Goal: Book appointment/travel/reservation

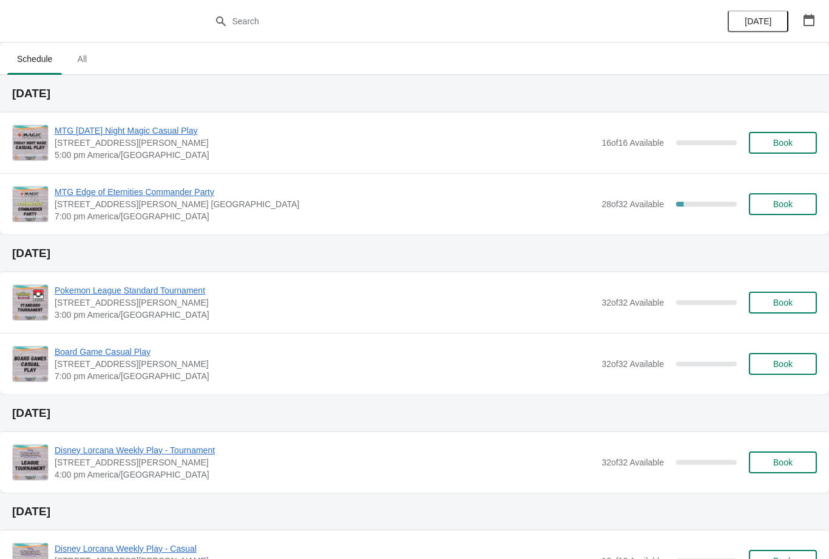
click at [787, 209] on span "Book" at bounding box center [783, 204] width 19 height 10
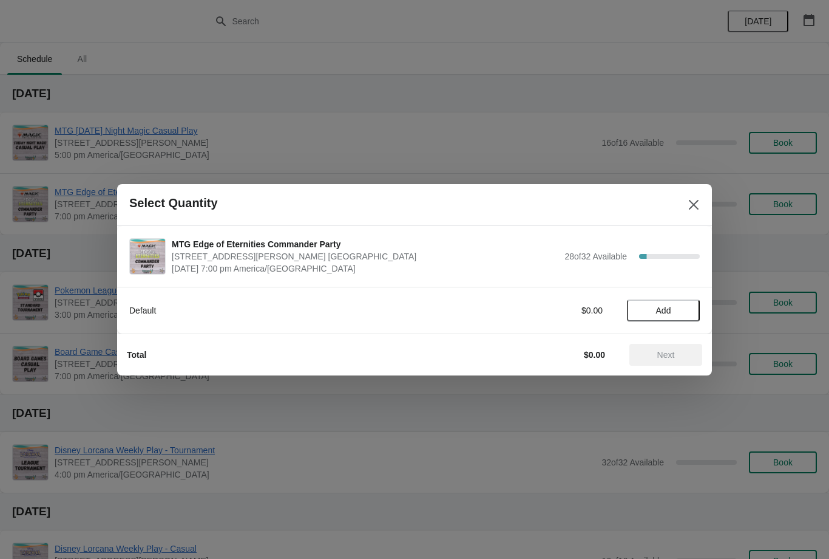
click at [655, 320] on button "Add" at bounding box center [663, 310] width 73 height 22
click at [676, 364] on button "Next" at bounding box center [666, 355] width 73 height 22
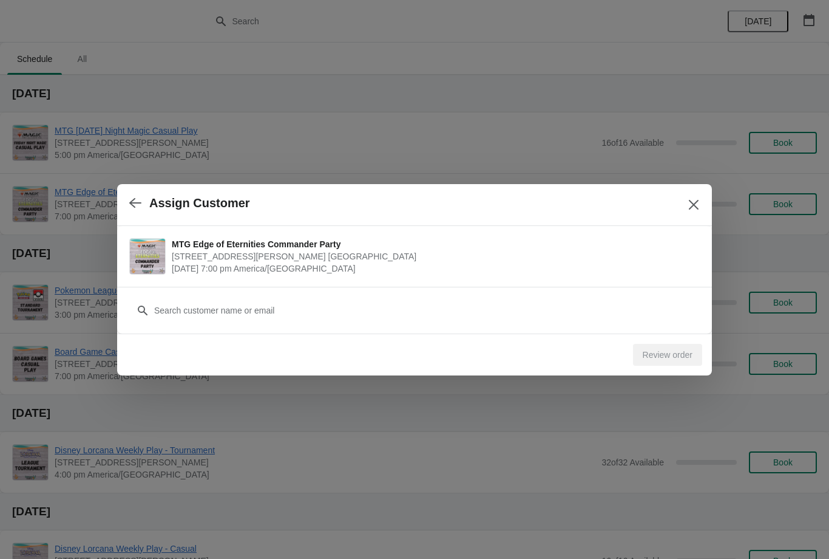
click at [594, 330] on div "Customer" at bounding box center [414, 310] width 595 height 47
click at [468, 329] on div "Customer" at bounding box center [414, 310] width 595 height 47
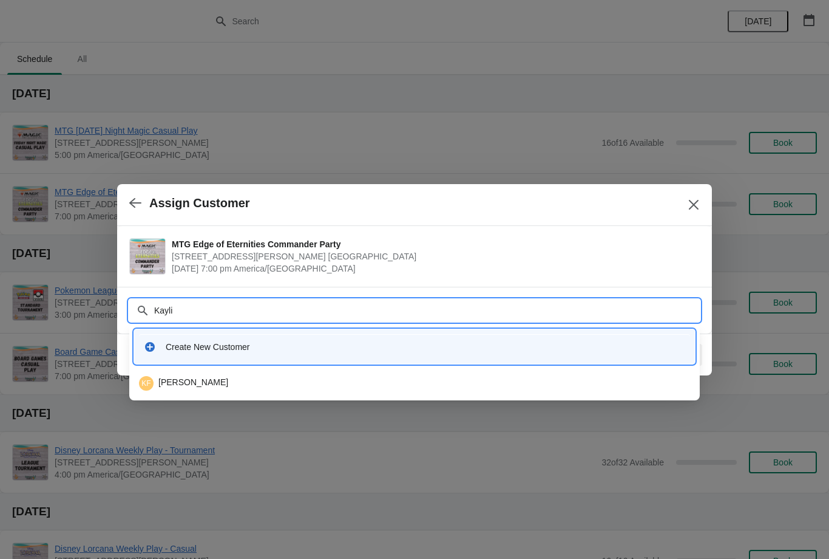
type input "Kaylin"
click at [406, 379] on div "KF Kaylin Fontaine" at bounding box center [414, 383] width 551 height 15
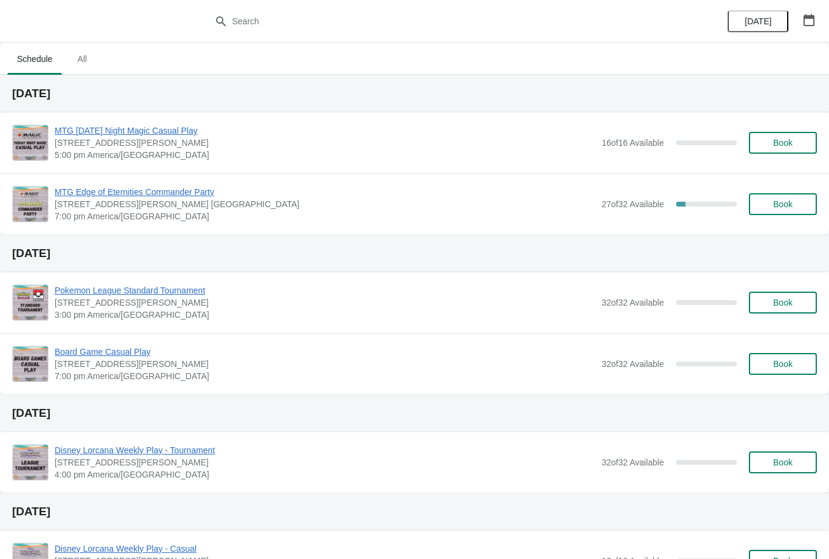
click at [766, 194] on button "Book" at bounding box center [783, 204] width 68 height 22
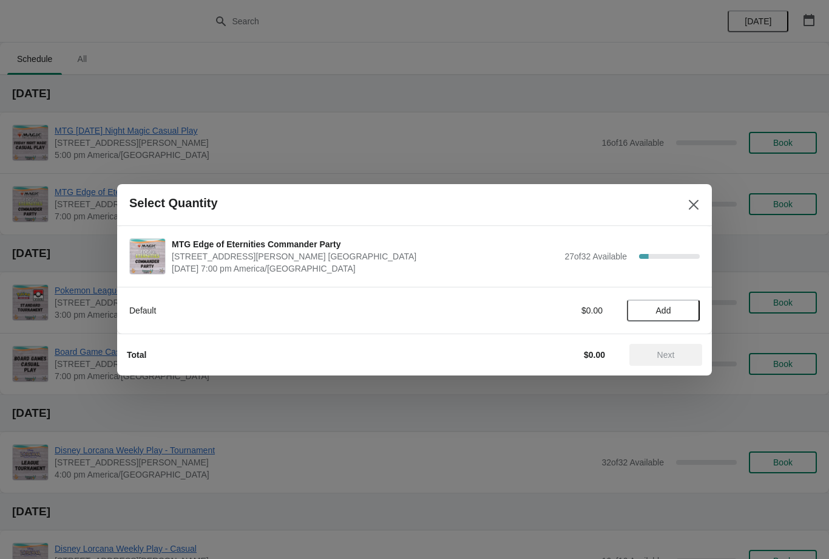
click at [650, 313] on span "Add" at bounding box center [663, 310] width 51 height 10
click at [686, 310] on icon at bounding box center [685, 310] width 4 height 4
click at [670, 356] on span "Next" at bounding box center [667, 355] width 18 height 10
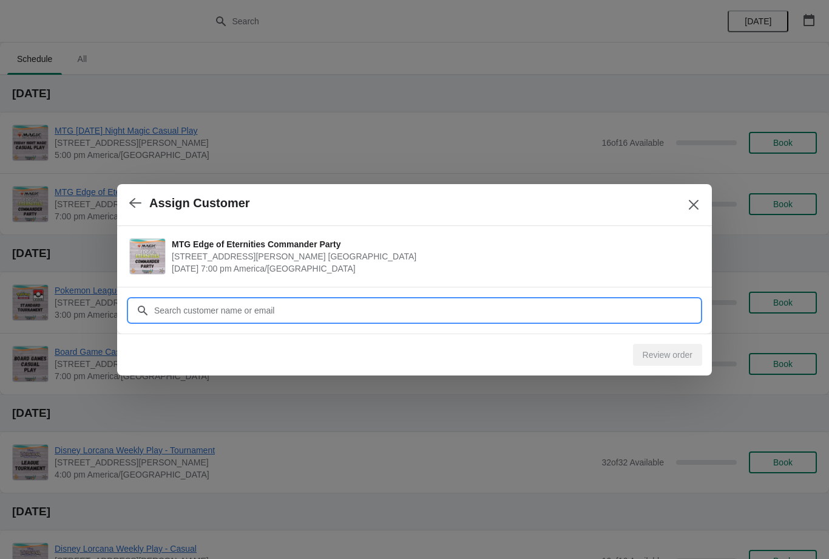
click at [468, 299] on input "Customer" at bounding box center [427, 310] width 546 height 22
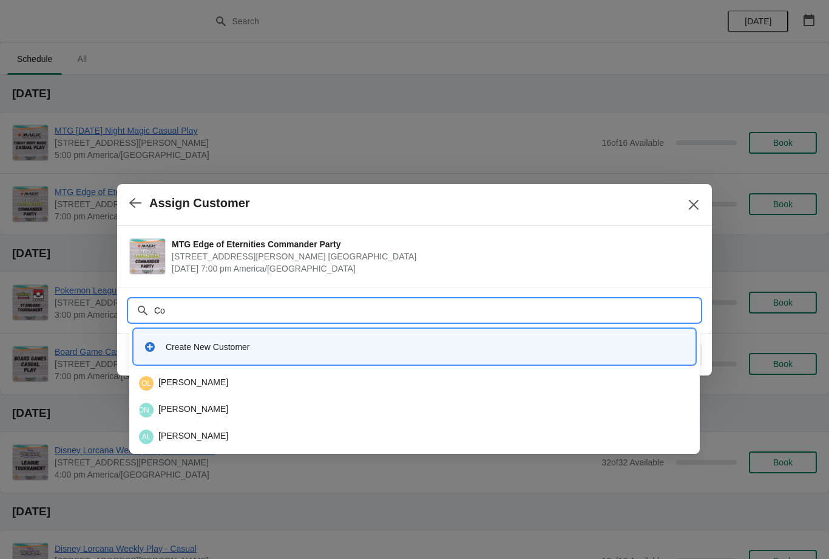
type input "Col"
click at [167, 410] on div "CG Colby Gilbertson" at bounding box center [414, 410] width 551 height 15
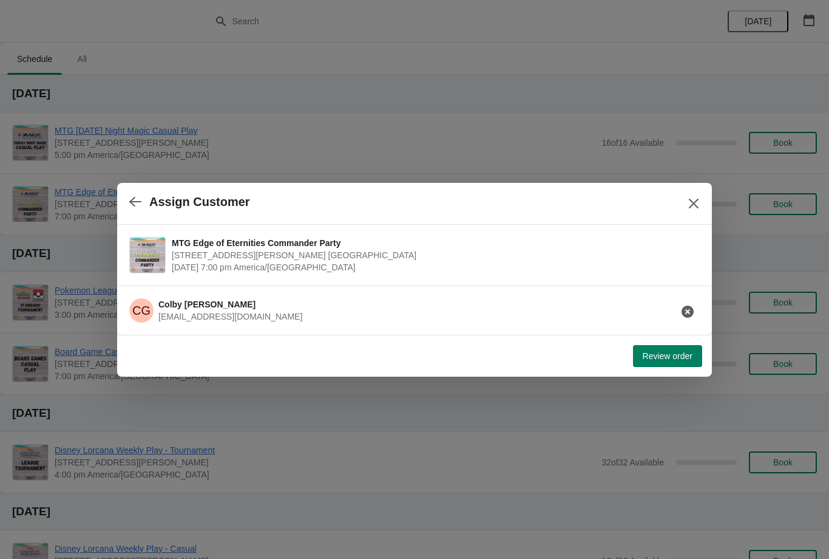
click at [690, 373] on div "Review order" at bounding box center [414, 356] width 595 height 42
click at [683, 361] on button "Review order" at bounding box center [667, 356] width 69 height 22
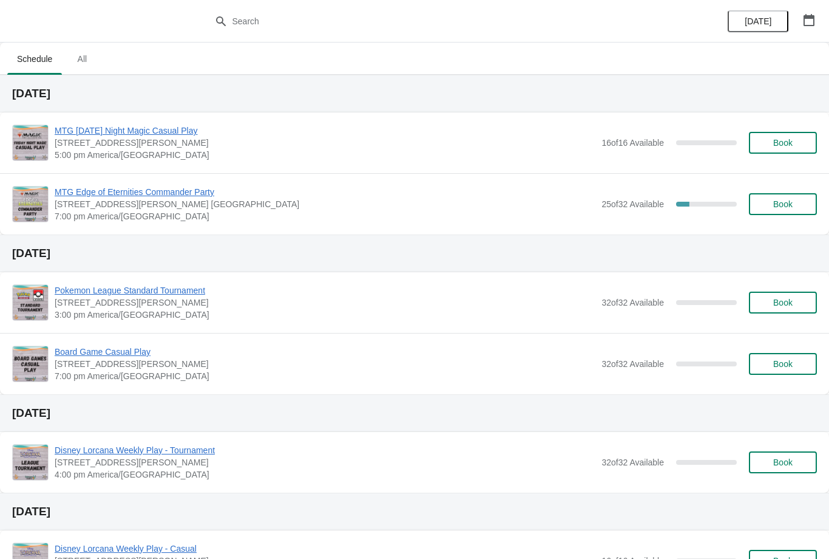
click at [794, 202] on span "Book" at bounding box center [783, 204] width 46 height 10
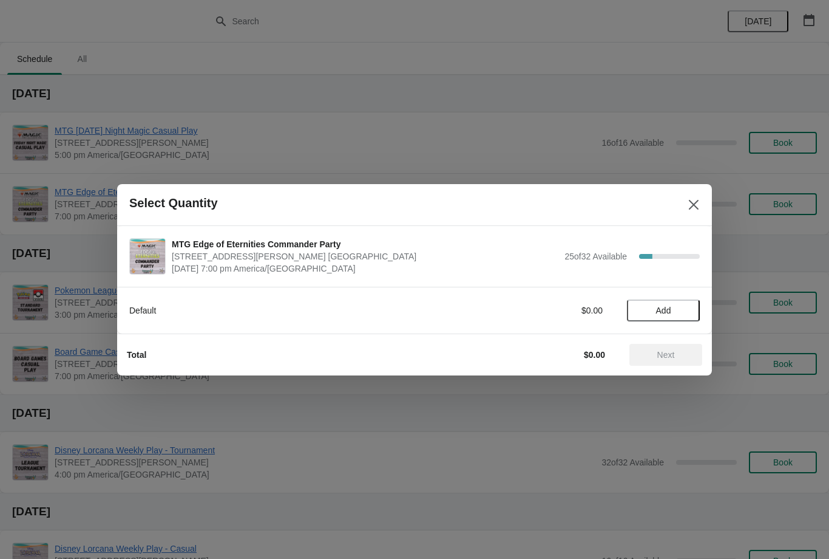
click at [676, 307] on span "Add" at bounding box center [663, 310] width 51 height 10
click at [682, 353] on span "Next" at bounding box center [665, 355] width 53 height 10
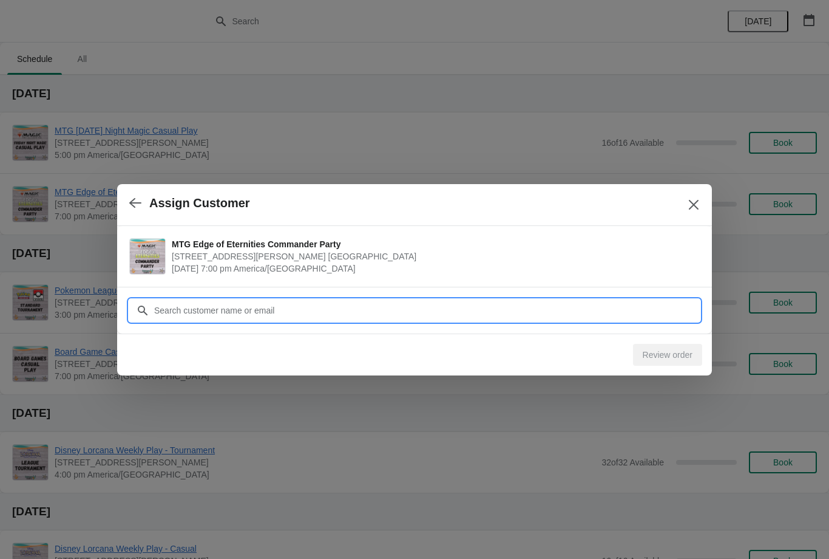
click at [628, 318] on input "Customer" at bounding box center [427, 310] width 546 height 22
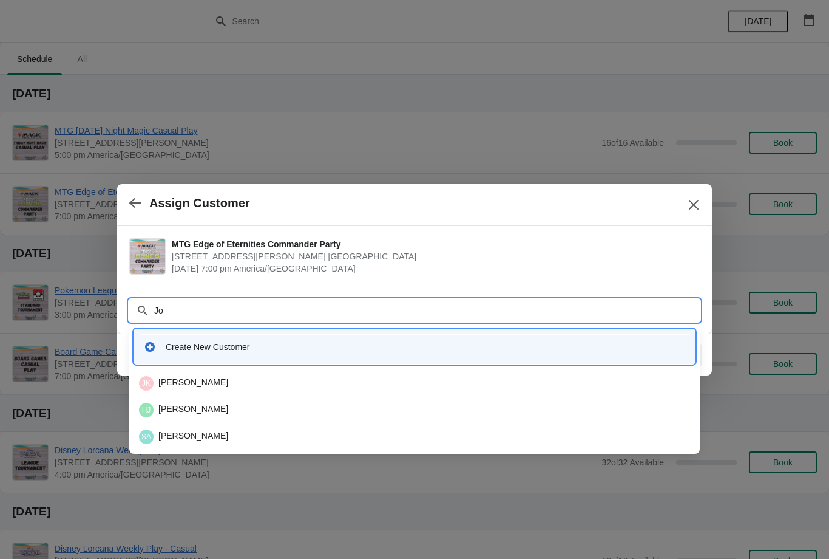
type input "Joe"
click at [346, 389] on div "JK Joe Kennon" at bounding box center [414, 383] width 551 height 15
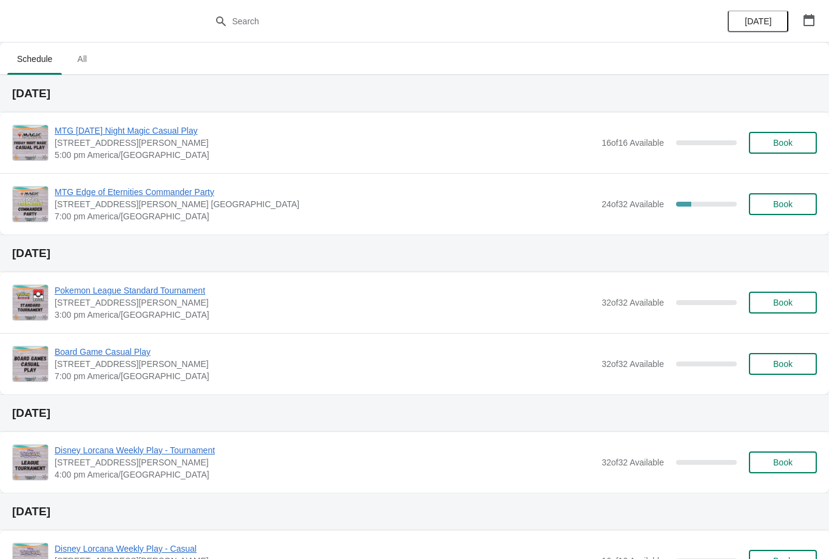
click at [797, 209] on button "Book" at bounding box center [783, 204] width 68 height 22
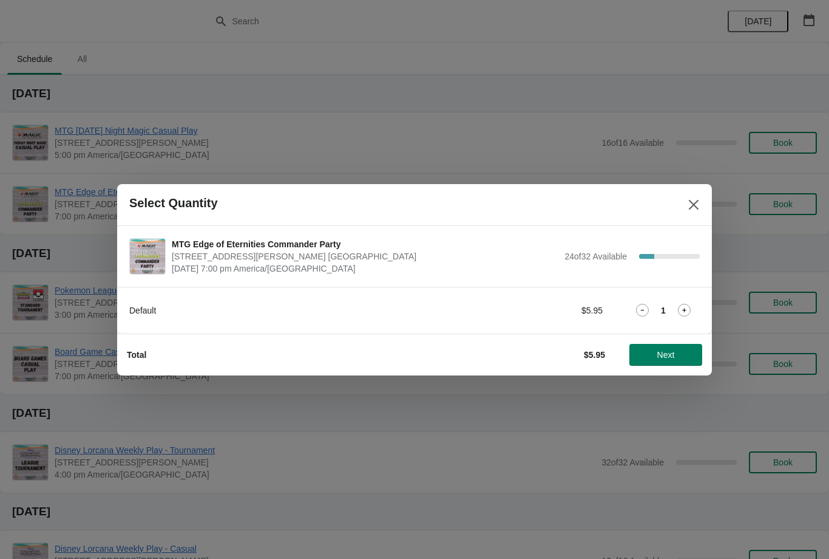
click at [683, 355] on span "Next" at bounding box center [665, 355] width 53 height 10
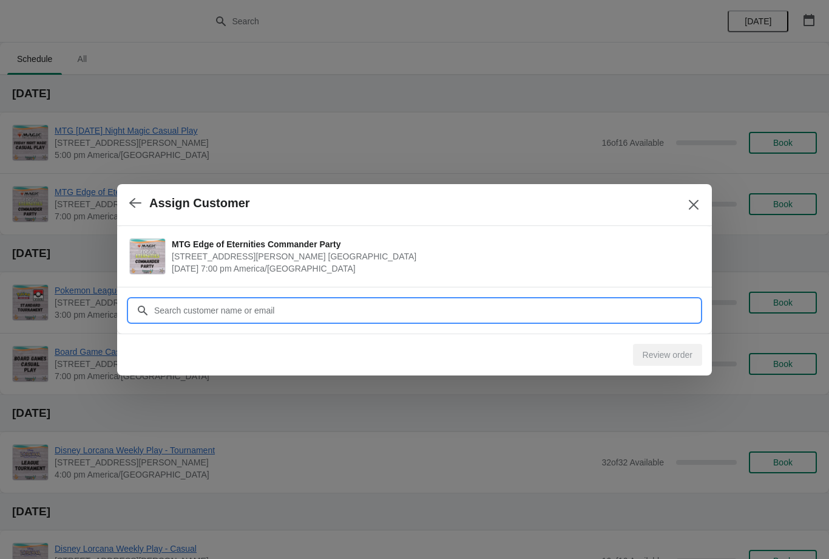
click at [618, 313] on input "Customer" at bounding box center [427, 310] width 546 height 22
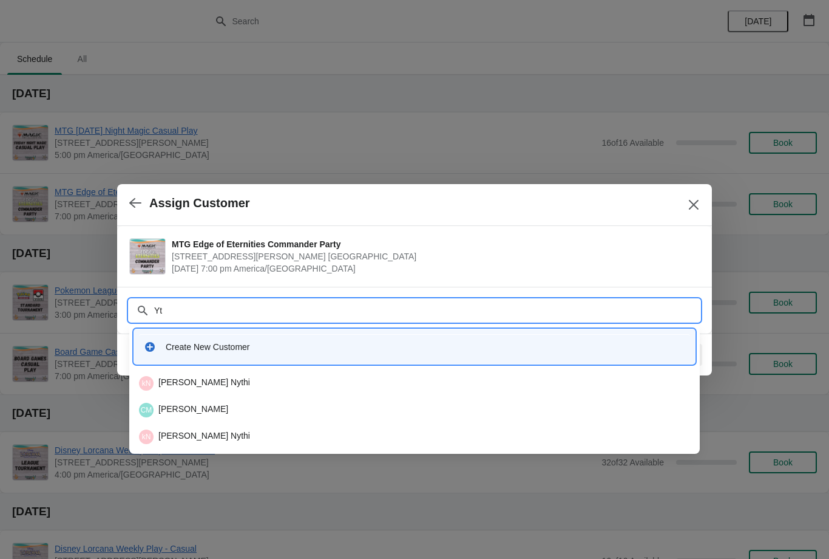
type input "Y"
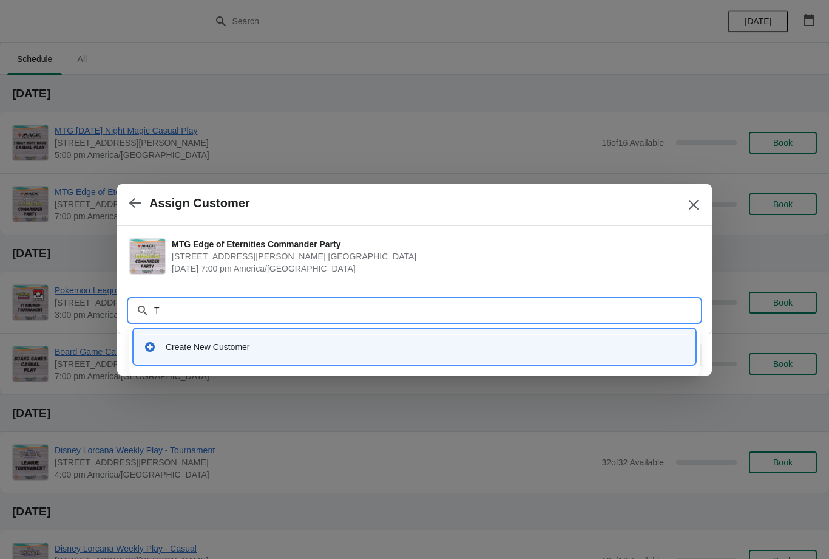
type input "Ty"
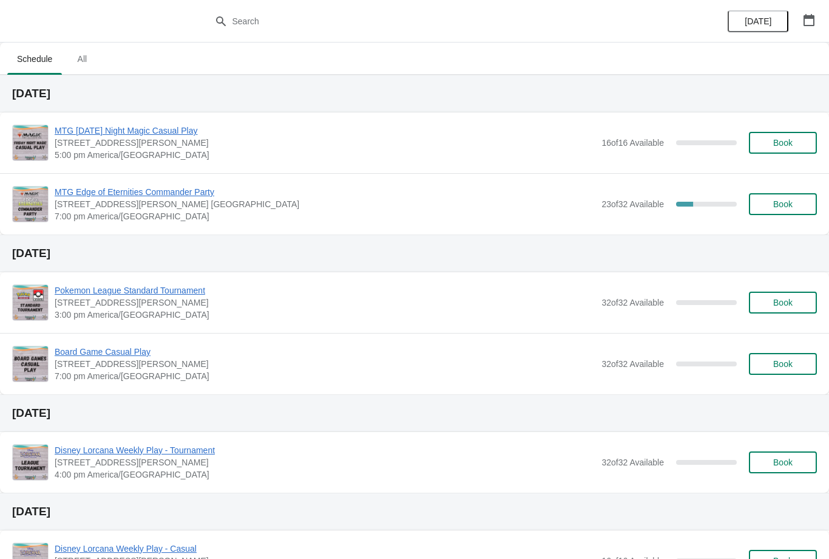
click at [792, 208] on span "Book" at bounding box center [783, 204] width 19 height 10
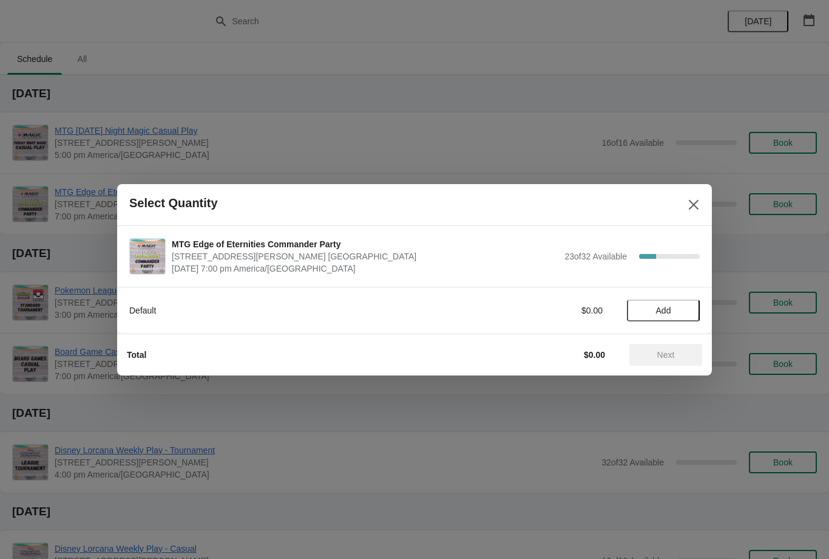
click at [682, 316] on button "Add" at bounding box center [663, 310] width 73 height 22
click at [703, 199] on button "Close" at bounding box center [694, 205] width 22 height 22
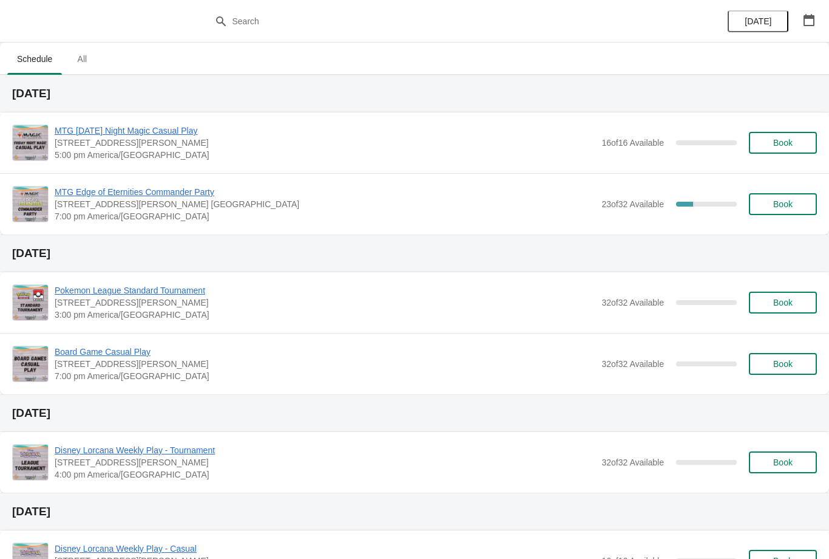
click at [794, 186] on div "MTG Edge of Eternities Commander Party [STREET_ADDRESS][PERSON_NAME] [GEOGRAPHI…" at bounding box center [436, 204] width 763 height 36
click at [794, 209] on button "Book" at bounding box center [783, 204] width 68 height 22
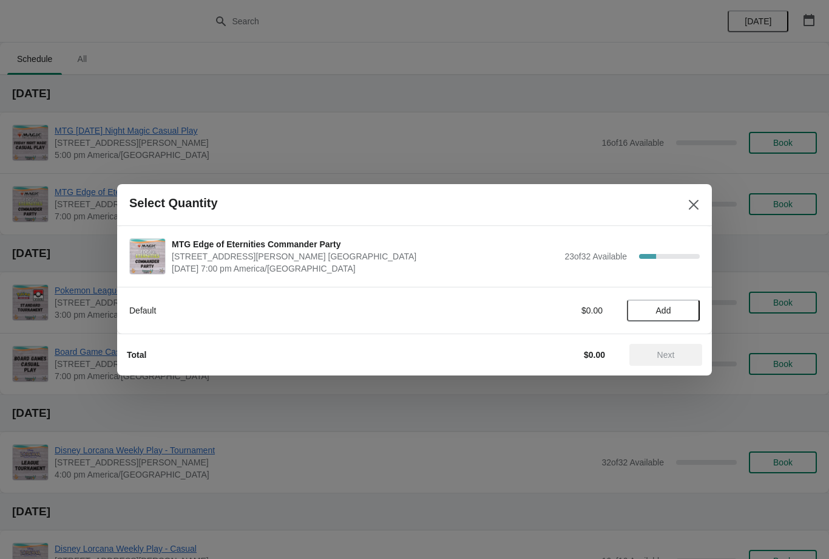
click at [689, 312] on span "Add" at bounding box center [663, 310] width 51 height 10
click at [693, 305] on div "1" at bounding box center [663, 310] width 73 height 13
click at [677, 346] on button "Next" at bounding box center [666, 355] width 73 height 22
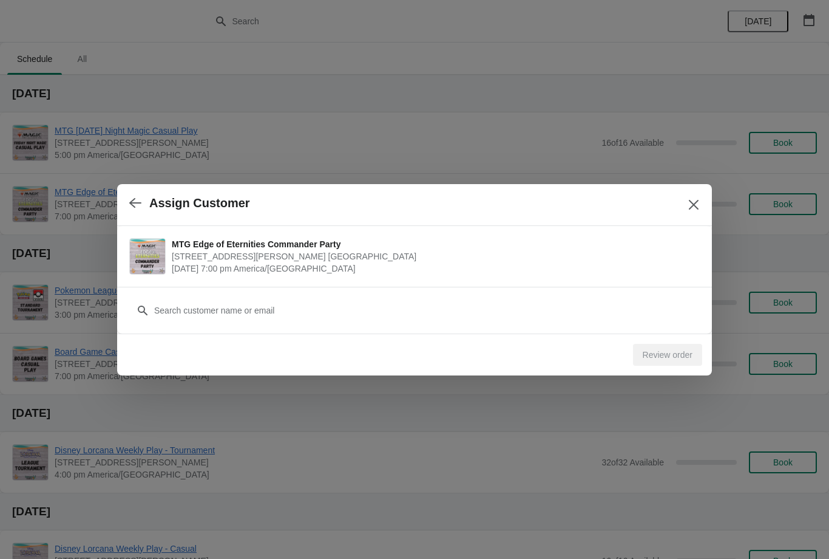
click at [652, 294] on div "Customer" at bounding box center [414, 304] width 571 height 34
click at [141, 199] on button "button" at bounding box center [135, 203] width 22 height 24
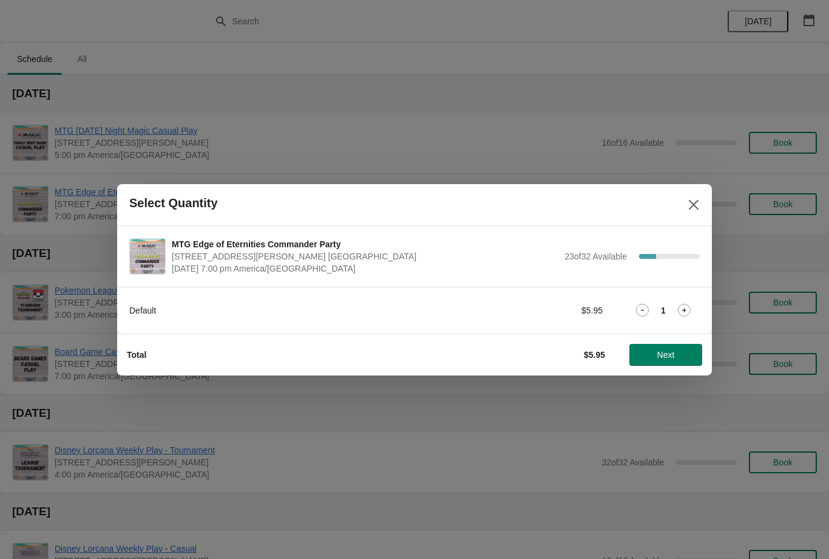
click at [710, 302] on div "Default $5.95 1" at bounding box center [414, 310] width 595 height 47
click at [690, 308] on icon at bounding box center [684, 310] width 13 height 13
click at [683, 345] on button "Next" at bounding box center [666, 355] width 73 height 22
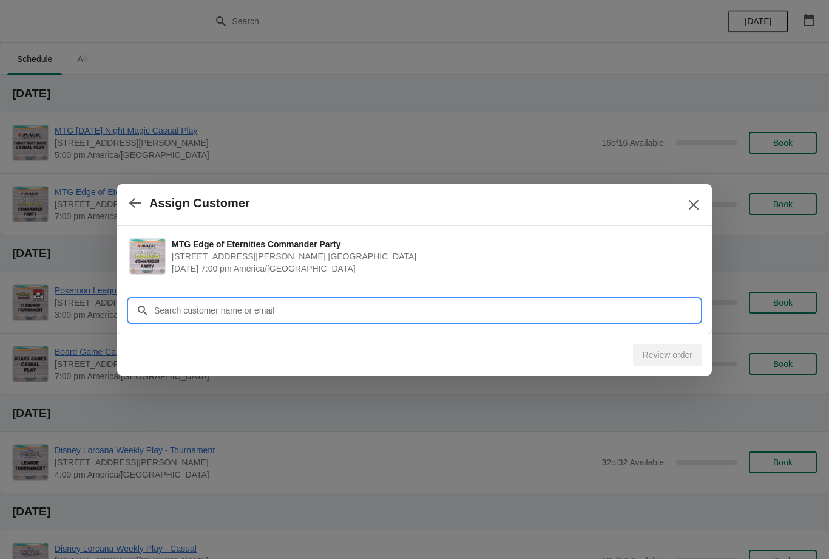
click at [671, 308] on input "Customer" at bounding box center [427, 310] width 546 height 22
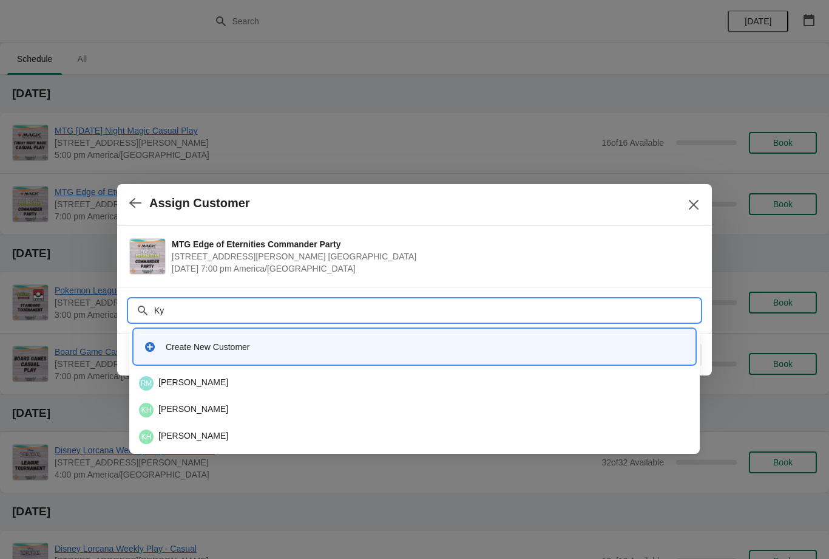
type input "K"
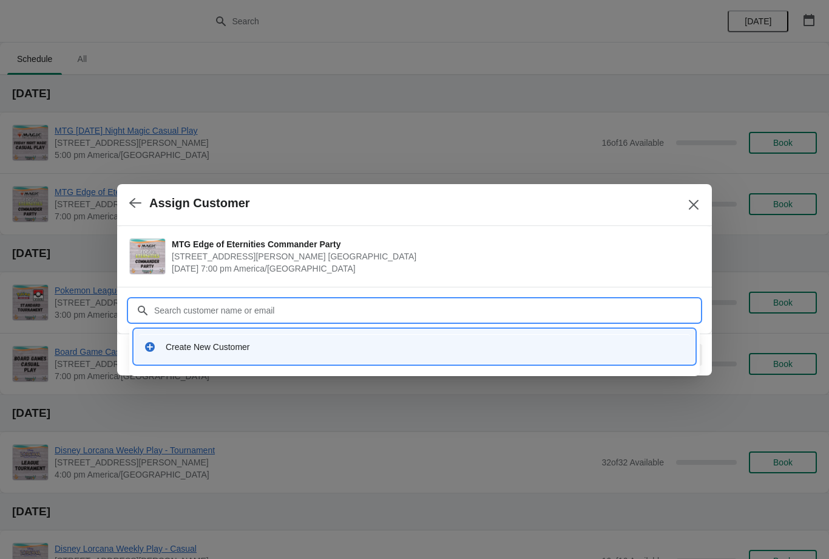
type input "C"
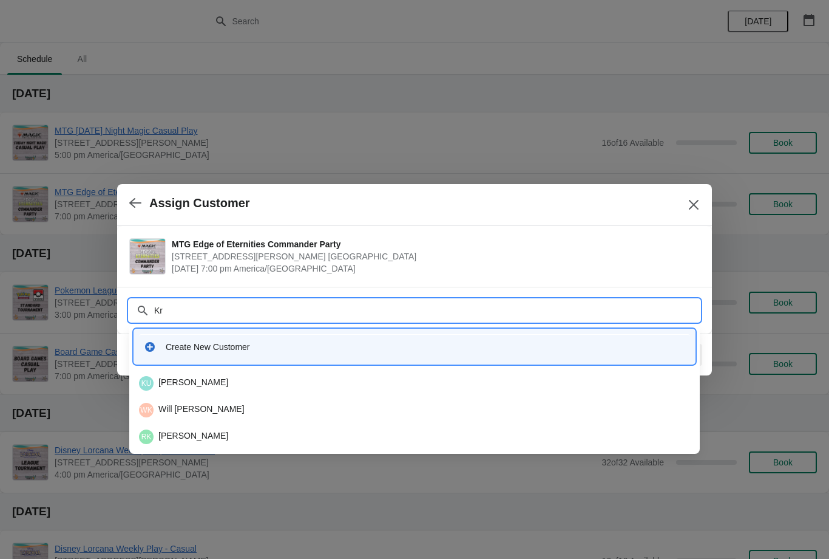
type input "Kro"
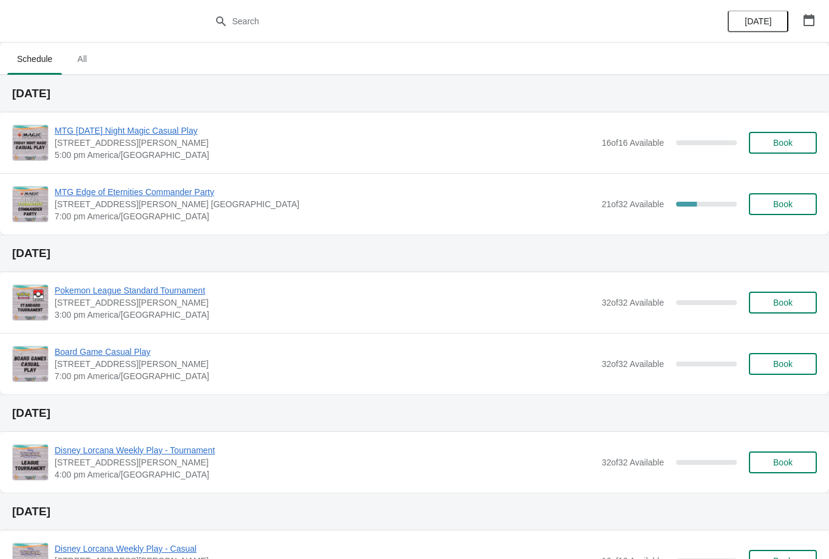
click at [766, 213] on button "Book" at bounding box center [783, 204] width 68 height 22
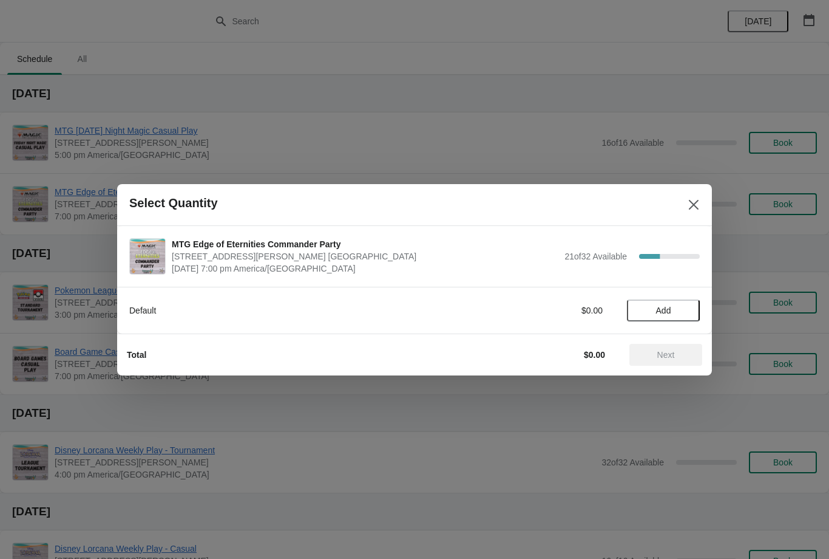
click at [678, 316] on button "Add" at bounding box center [663, 310] width 73 height 22
click at [689, 307] on icon at bounding box center [684, 310] width 13 height 13
click at [692, 364] on button "Next" at bounding box center [666, 355] width 73 height 22
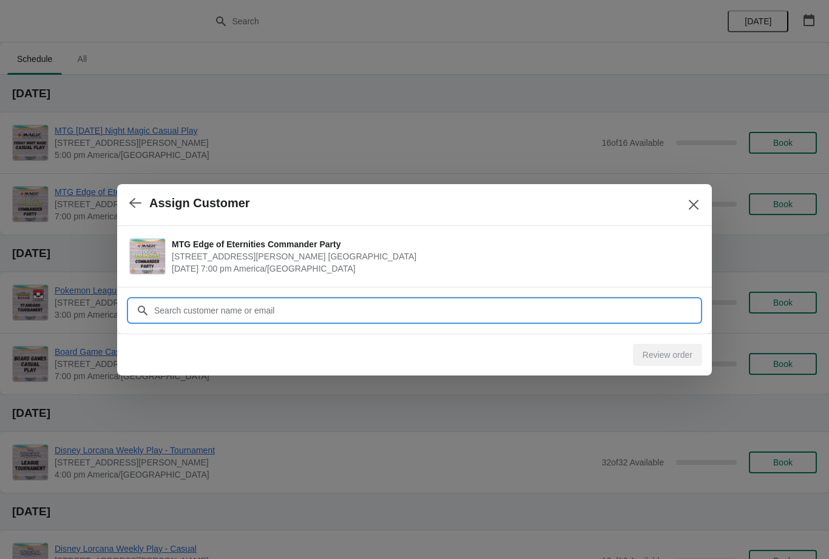
click at [465, 313] on input "Customer" at bounding box center [427, 310] width 546 height 22
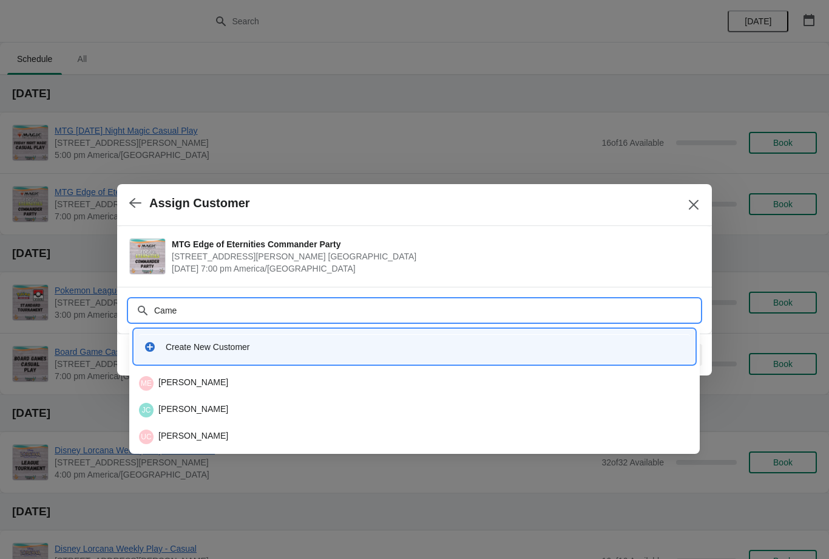
type input "Camer"
click at [291, 435] on div "CH Cameron Hughes" at bounding box center [414, 436] width 551 height 15
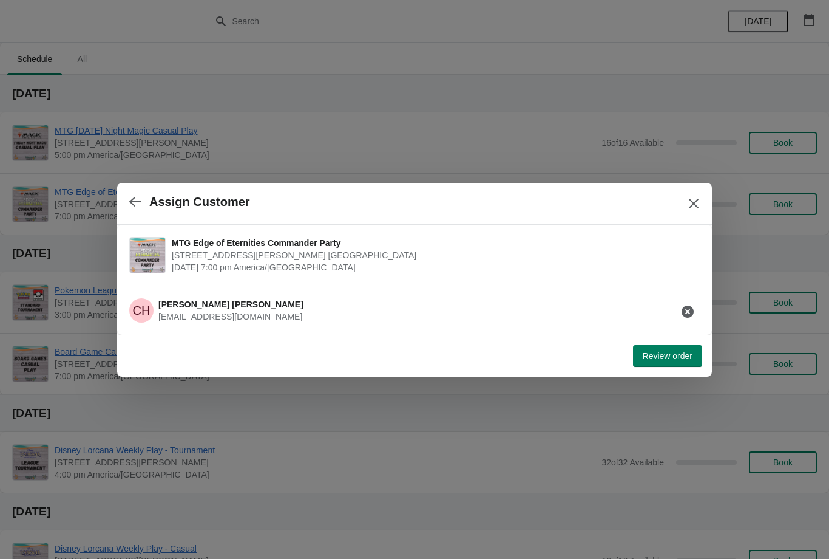
click at [682, 358] on span "Review order" at bounding box center [668, 356] width 50 height 10
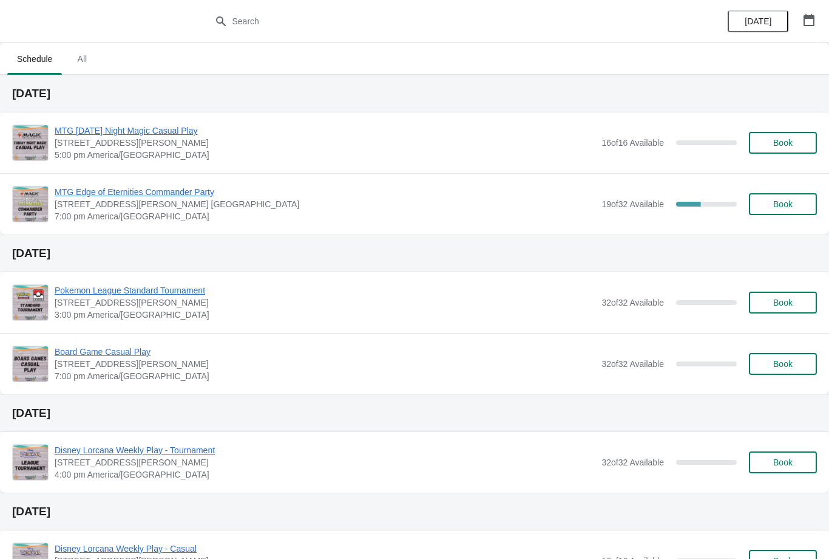
click at [784, 210] on button "Book" at bounding box center [783, 204] width 68 height 22
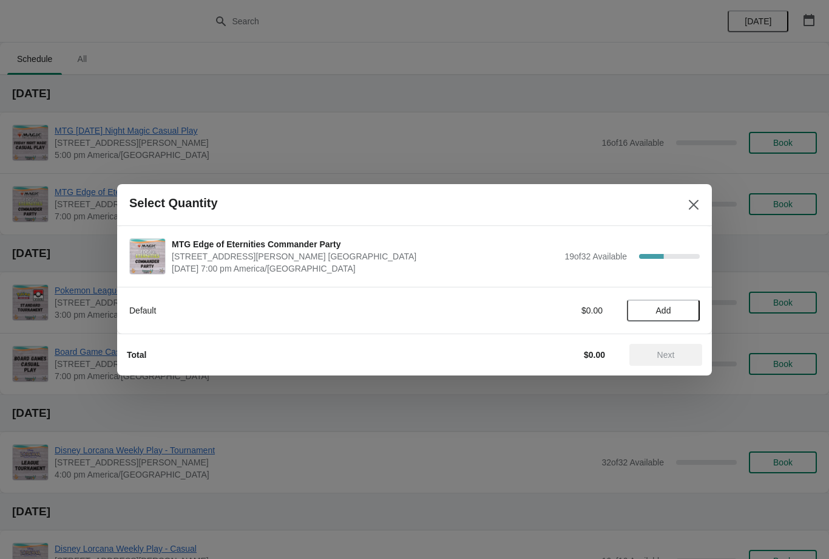
click at [684, 307] on span "Add" at bounding box center [663, 310] width 51 height 10
click at [695, 347] on button "Next" at bounding box center [666, 355] width 73 height 22
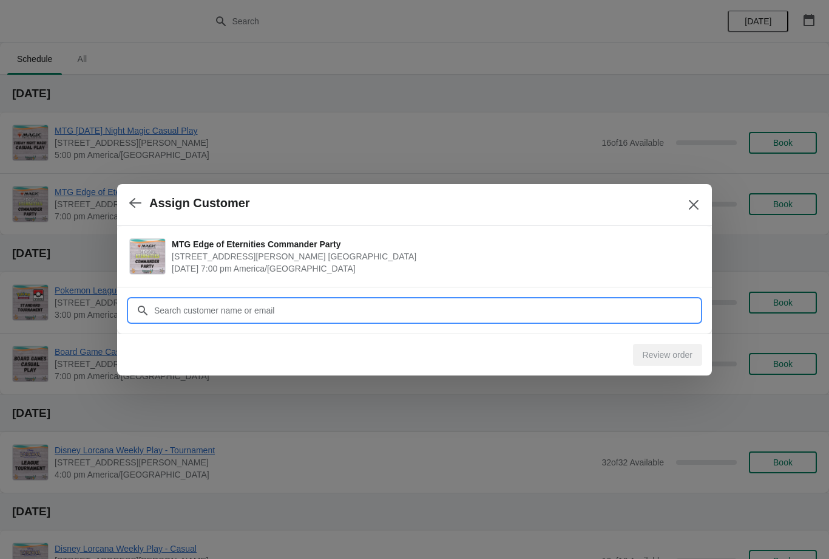
click at [660, 309] on input "Customer" at bounding box center [427, 310] width 546 height 22
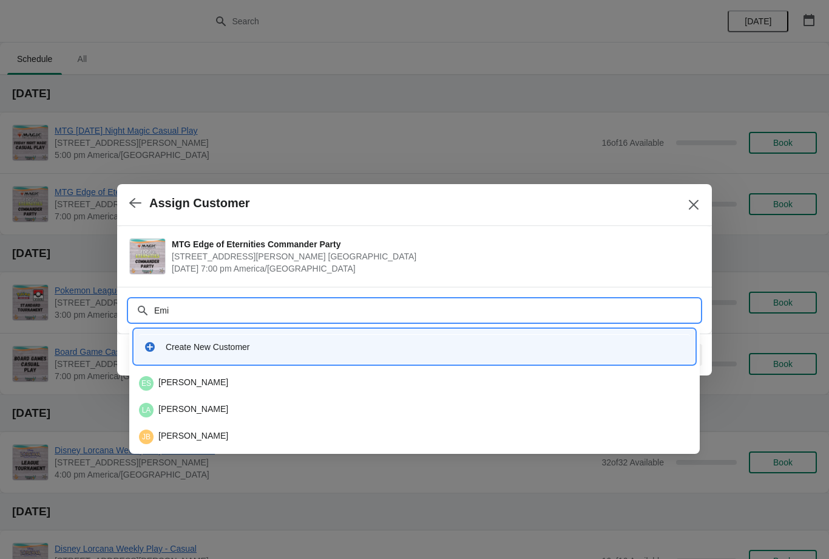
type input "Emil"
click at [293, 445] on div "ER Emilio Rodriguez" at bounding box center [414, 436] width 561 height 24
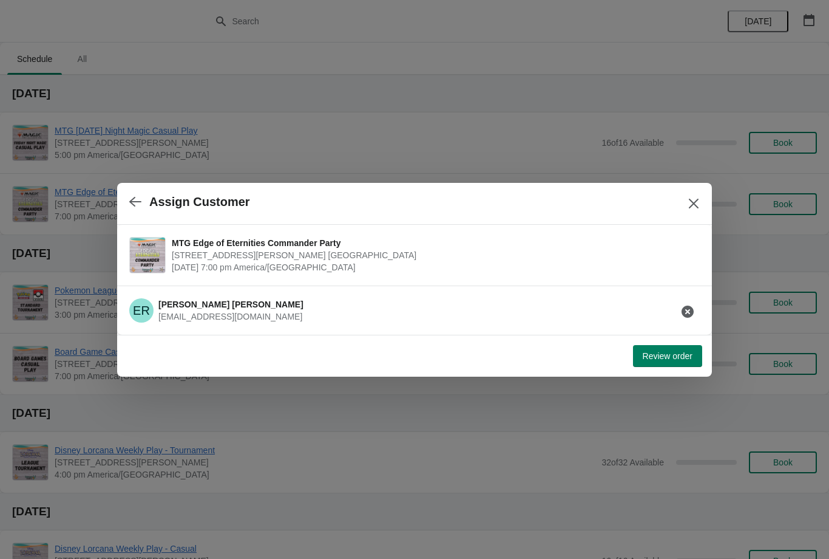
click at [683, 358] on span "Review order" at bounding box center [668, 356] width 50 height 10
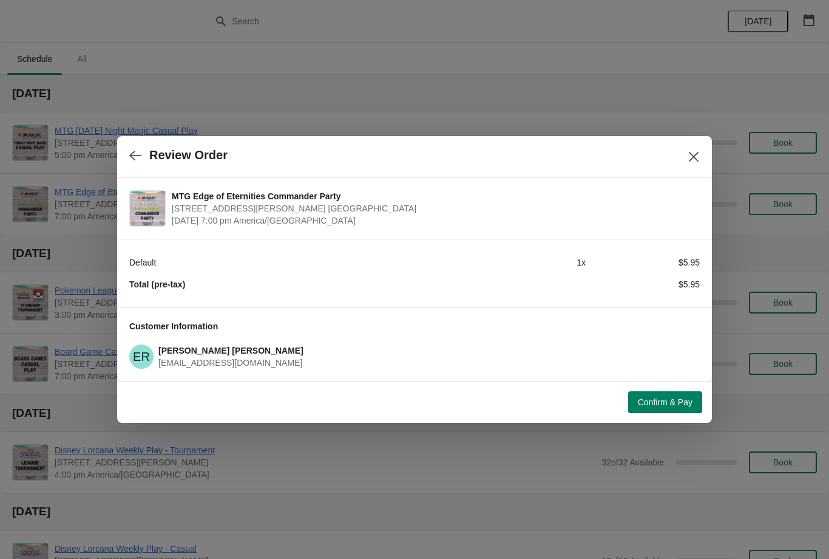
click at [677, 407] on span "Confirm & Pay" at bounding box center [665, 402] width 55 height 10
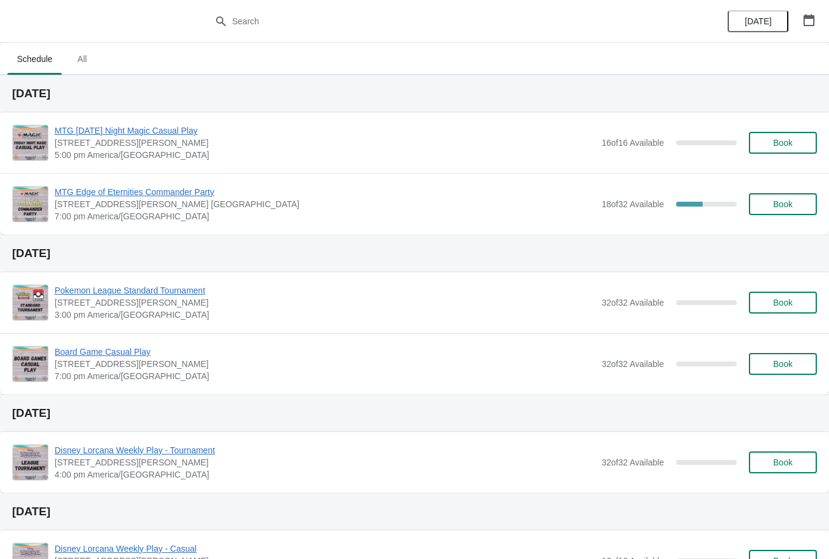
click at [774, 200] on span "Book" at bounding box center [783, 204] width 19 height 10
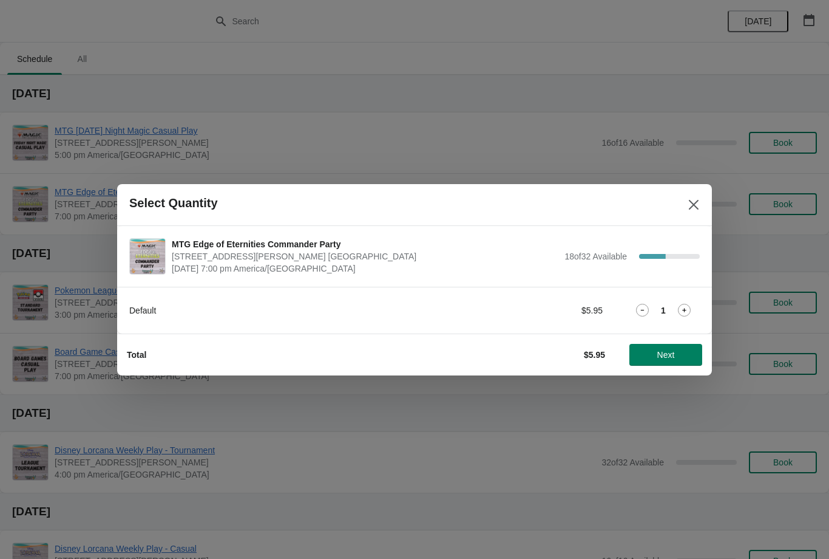
click at [673, 353] on span "Next" at bounding box center [667, 355] width 18 height 10
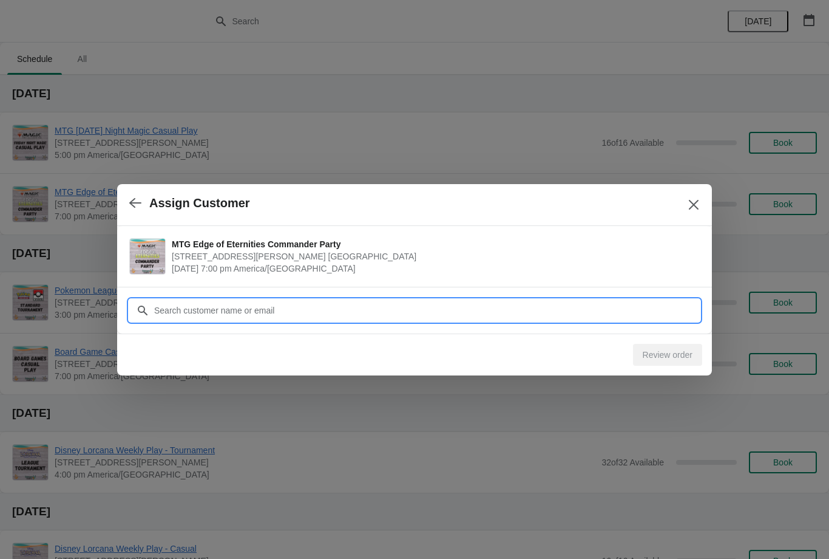
click at [536, 307] on input "Customer" at bounding box center [427, 310] width 546 height 22
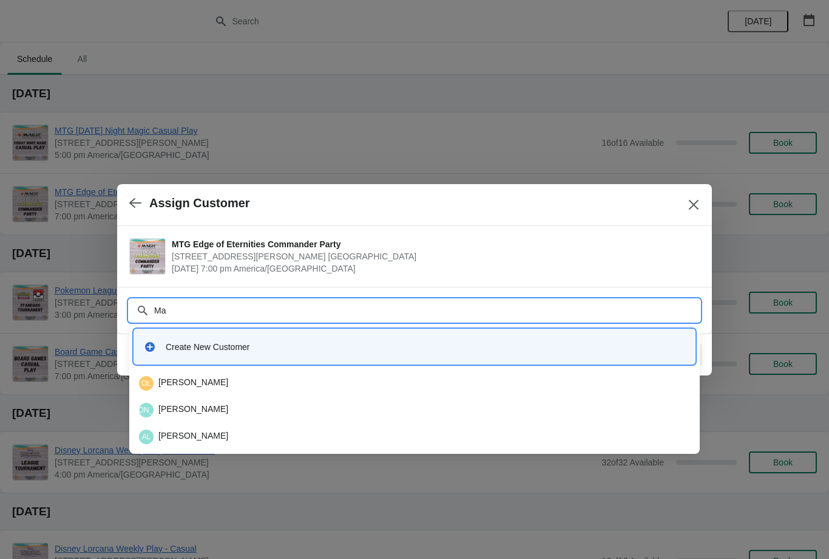
type input "Mae"
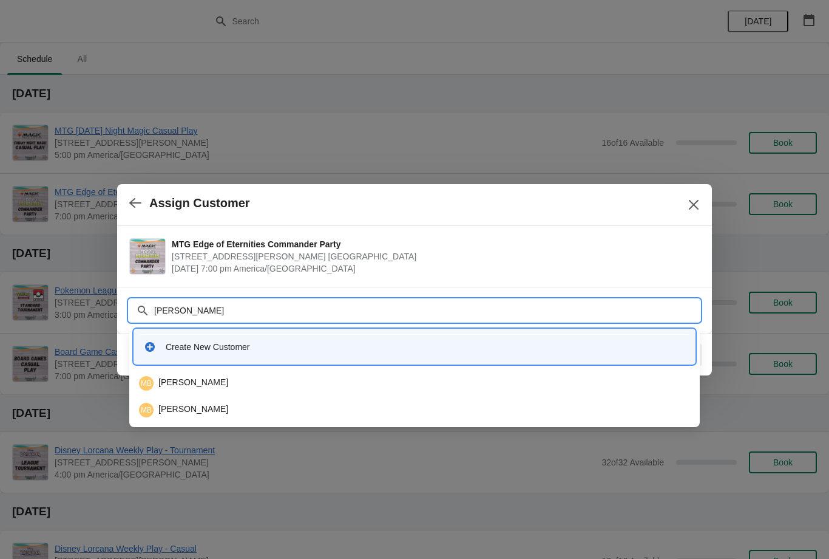
click at [330, 383] on div "MB Mae Buow" at bounding box center [414, 383] width 551 height 15
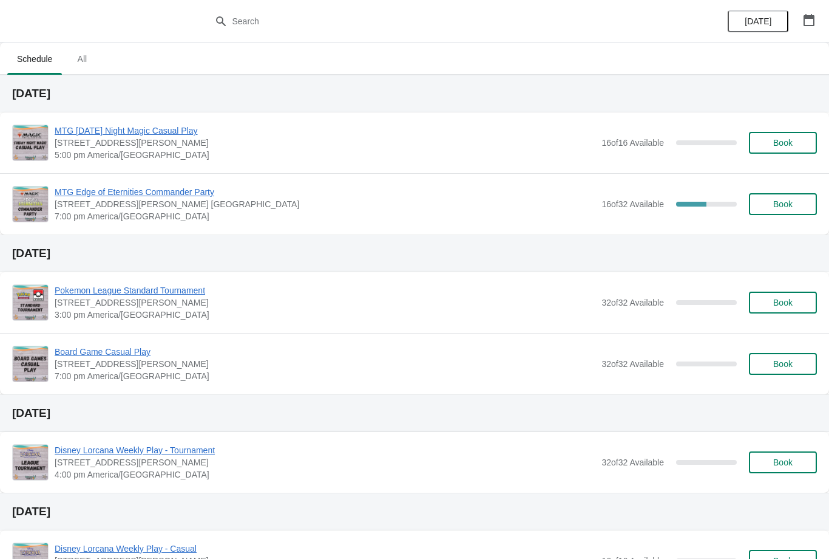
click at [788, 206] on span "Book" at bounding box center [783, 204] width 19 height 10
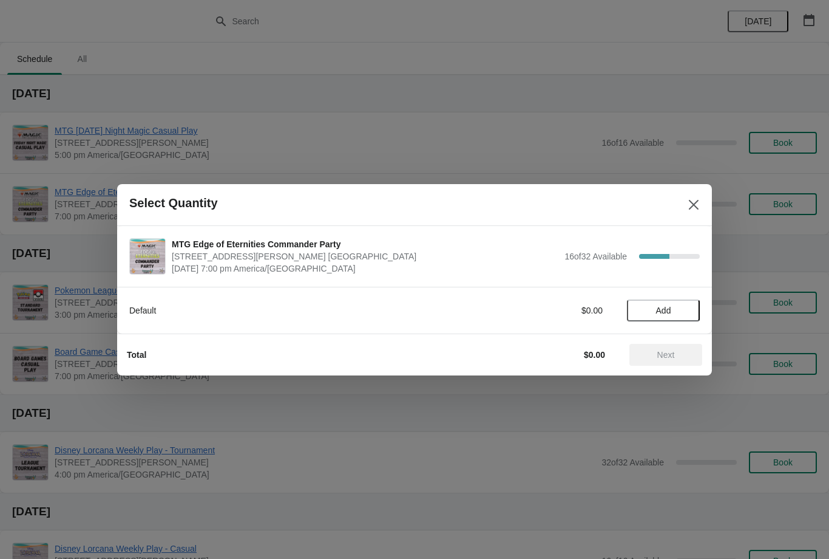
click at [682, 313] on span "Add" at bounding box center [663, 310] width 51 height 10
click at [678, 360] on button "Next" at bounding box center [666, 355] width 73 height 22
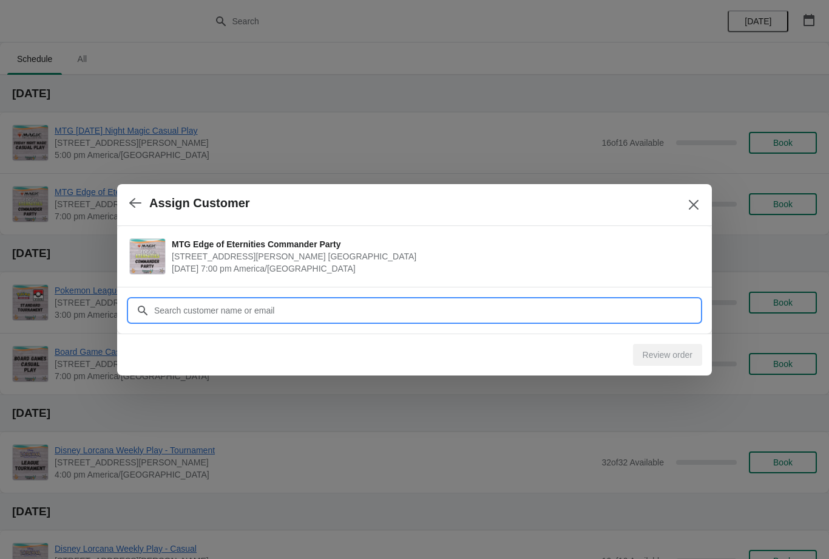
click at [647, 308] on input "Customer" at bounding box center [427, 310] width 546 height 22
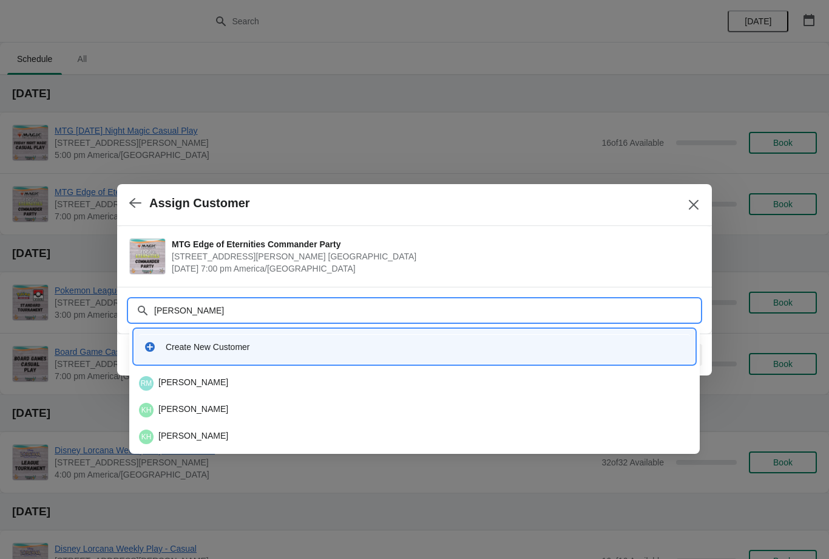
type input "Kyle"
click at [421, 351] on div "Create New Customer" at bounding box center [426, 347] width 520 height 12
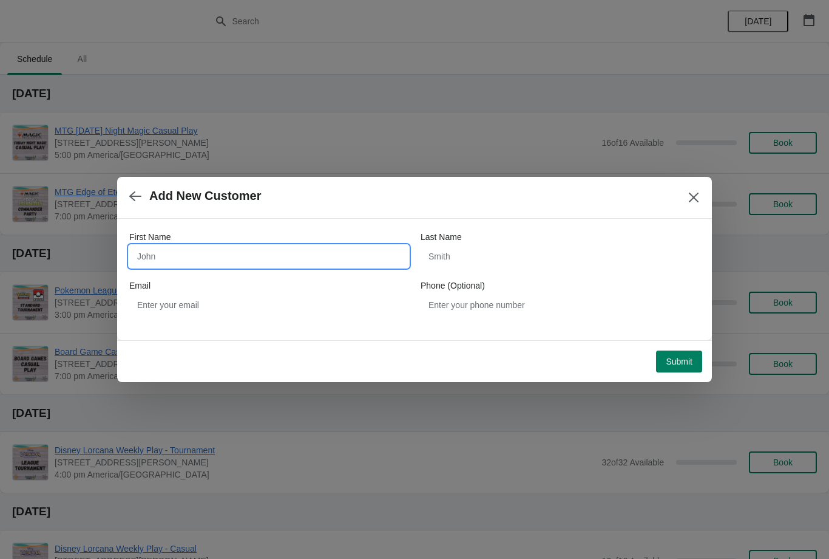
click at [374, 261] on input "First Name" at bounding box center [268, 256] width 279 height 22
type input "Kyle"
click at [553, 252] on input "Last Name" at bounding box center [560, 256] width 279 height 22
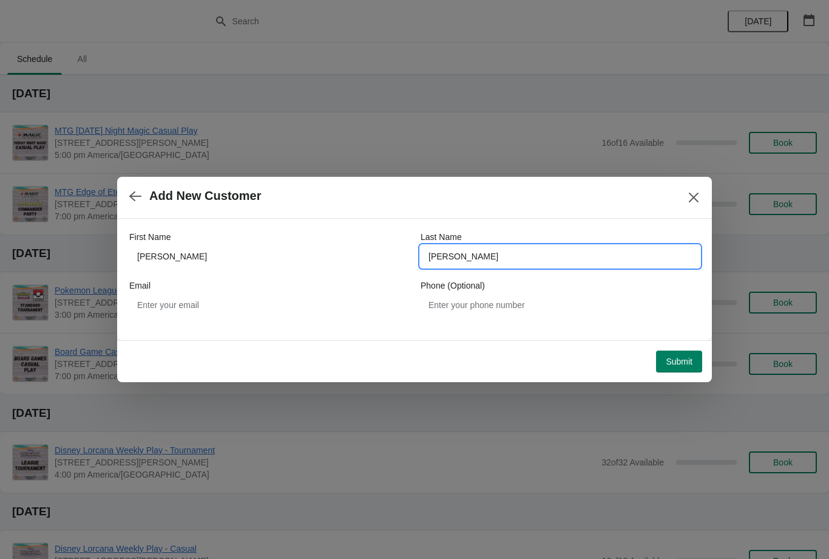
type input "Stults"
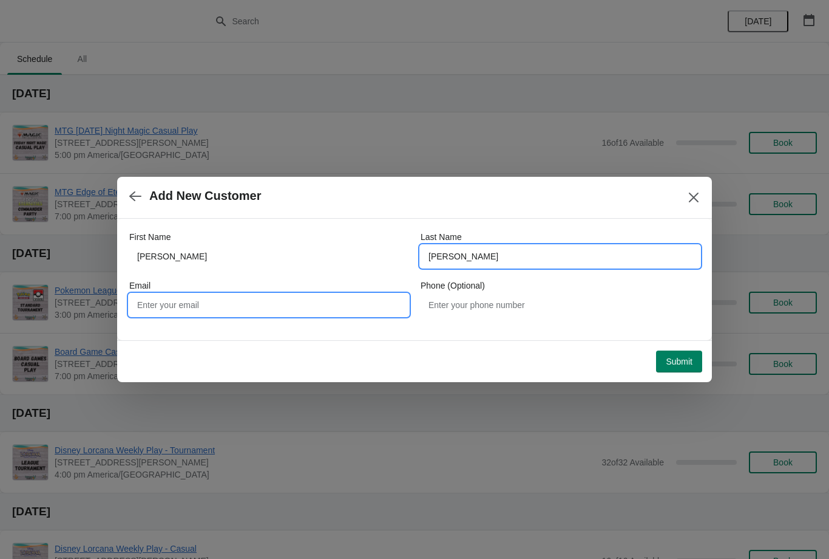
click at [339, 298] on input "Email" at bounding box center [268, 305] width 279 height 22
type input "Wkstults@gmail.com"
click at [689, 357] on span "Submit" at bounding box center [679, 361] width 27 height 10
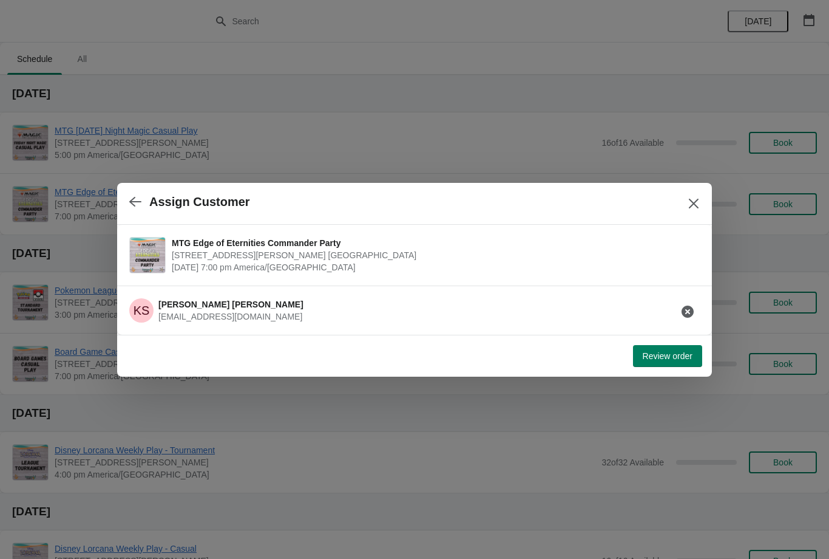
click at [670, 355] on span "Review order" at bounding box center [668, 356] width 50 height 10
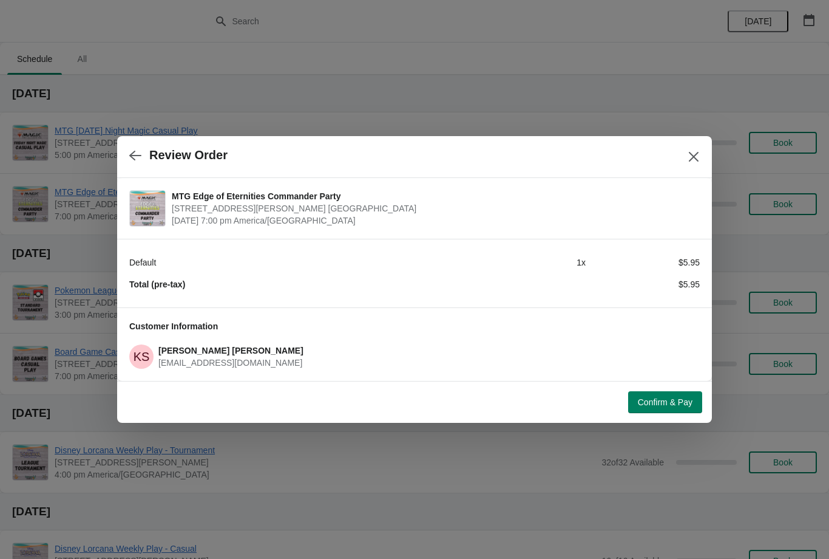
click at [675, 406] on span "Confirm & Pay" at bounding box center [665, 402] width 55 height 10
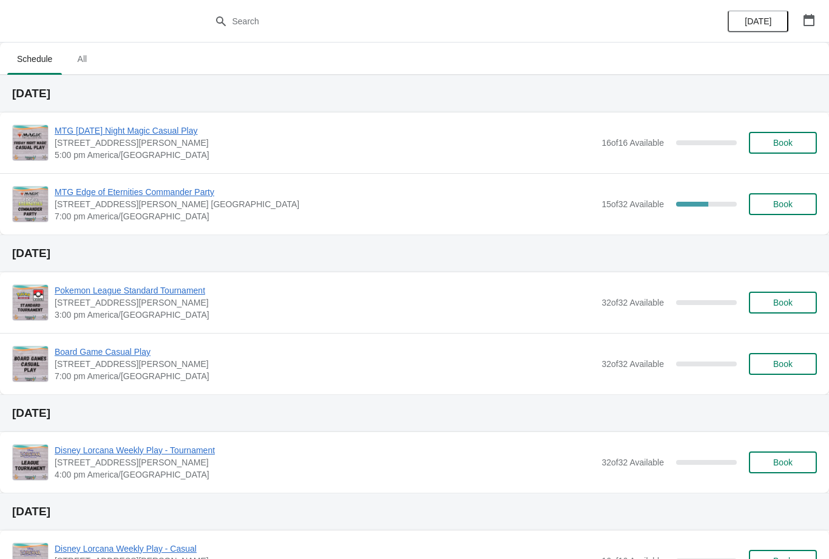
click at [778, 203] on span "Book" at bounding box center [783, 204] width 19 height 10
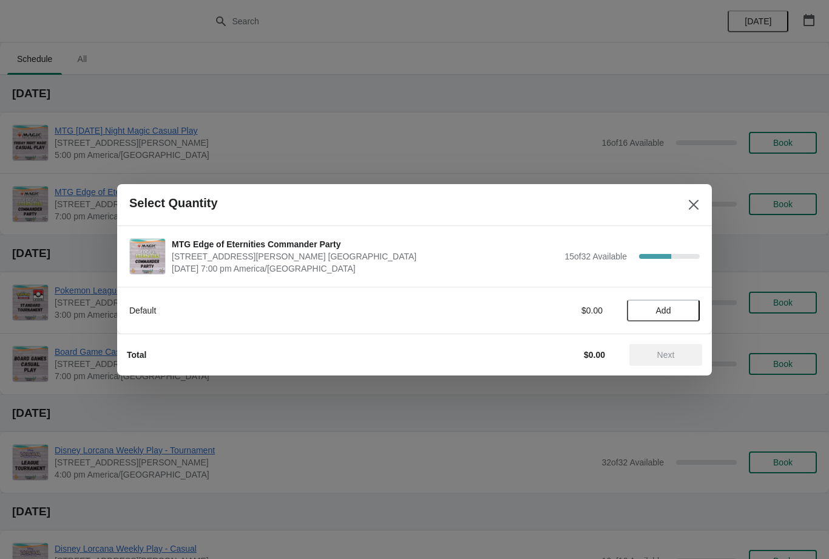
click at [682, 311] on span "Add" at bounding box center [663, 310] width 51 height 10
click at [678, 348] on button "Next" at bounding box center [666, 355] width 73 height 22
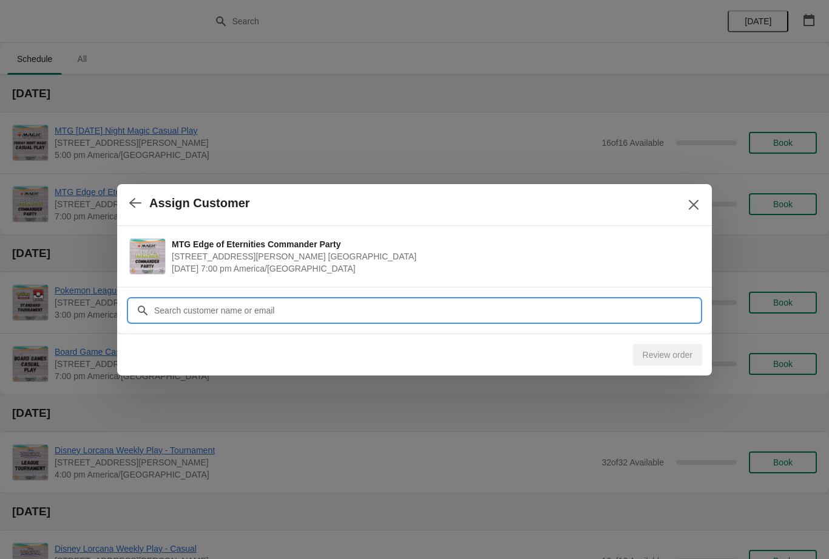
click at [610, 312] on input "Customer" at bounding box center [427, 310] width 546 height 22
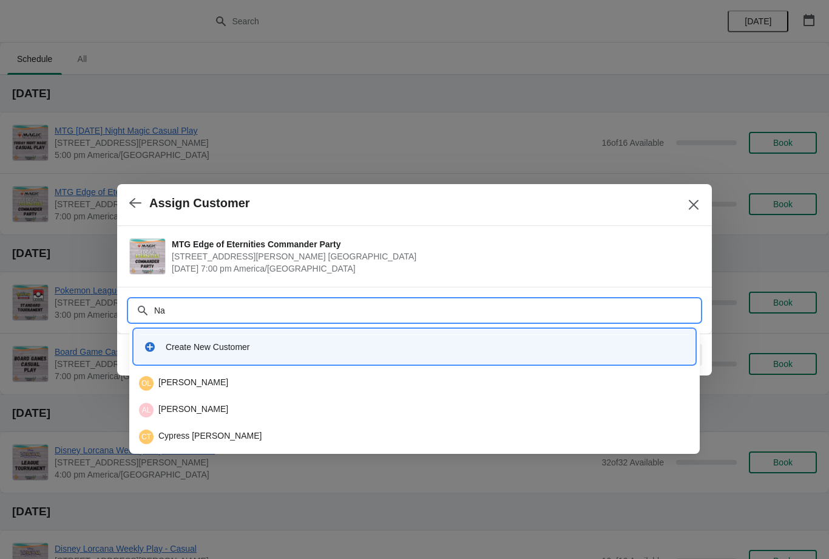
type input "N"
type input "Bece"
